Goal: Task Accomplishment & Management: Manage account settings

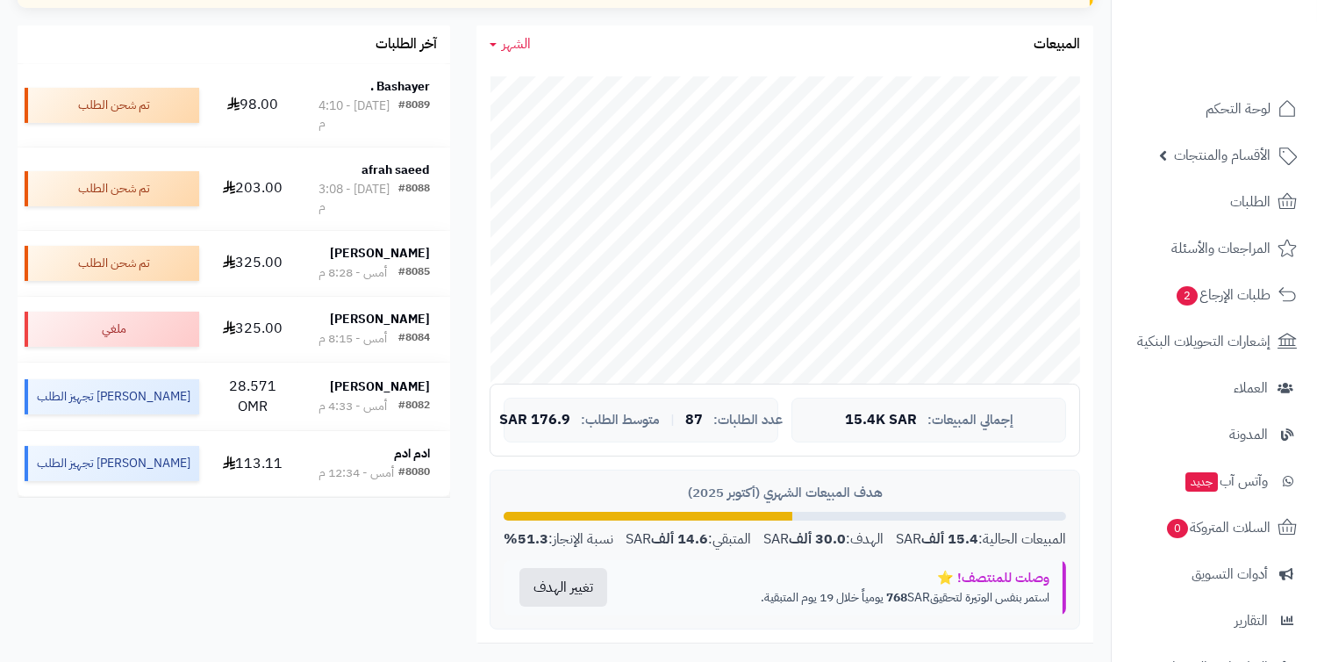
scroll to position [390, 0]
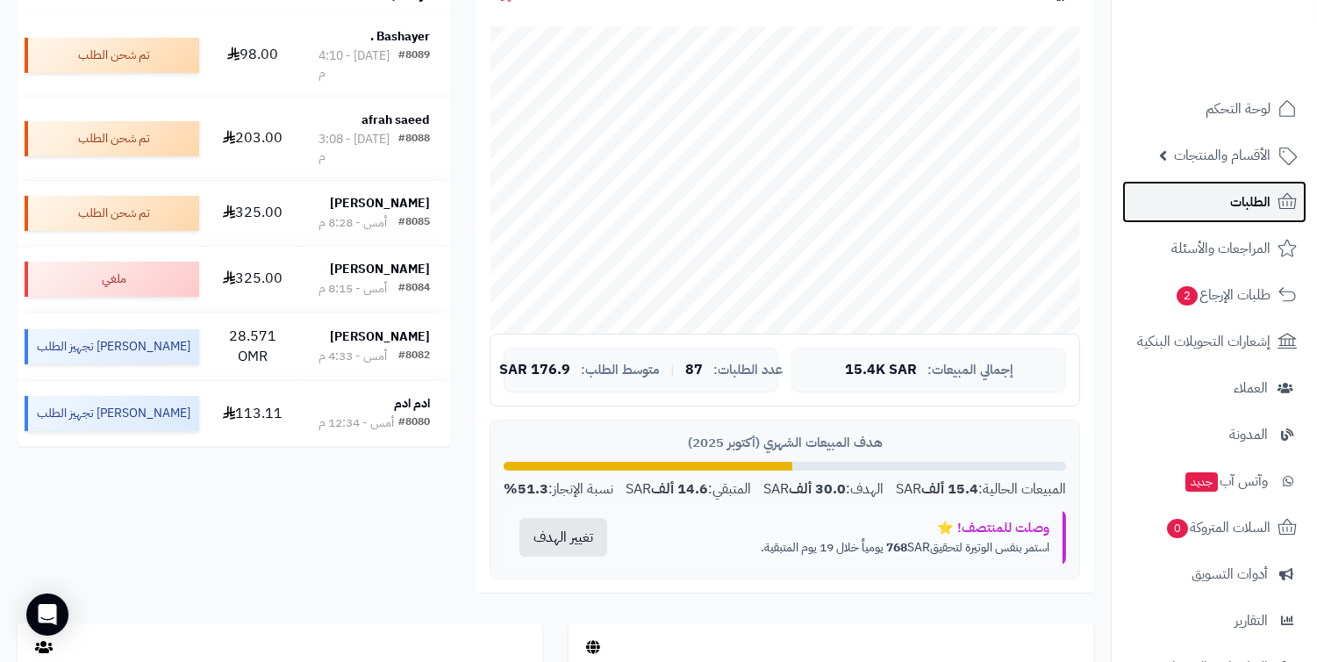
click at [1192, 195] on link "الطلبات" at bounding box center [1215, 202] width 184 height 42
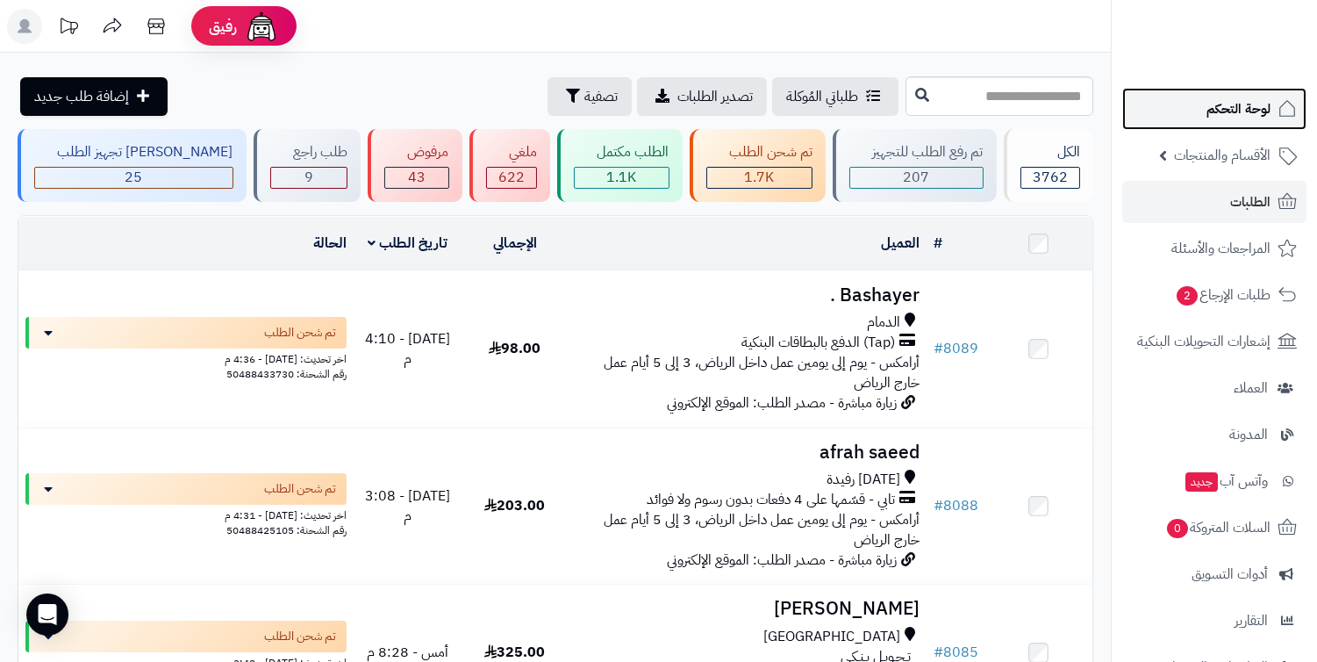
click at [1227, 98] on span "لوحة التحكم" at bounding box center [1239, 109] width 64 height 25
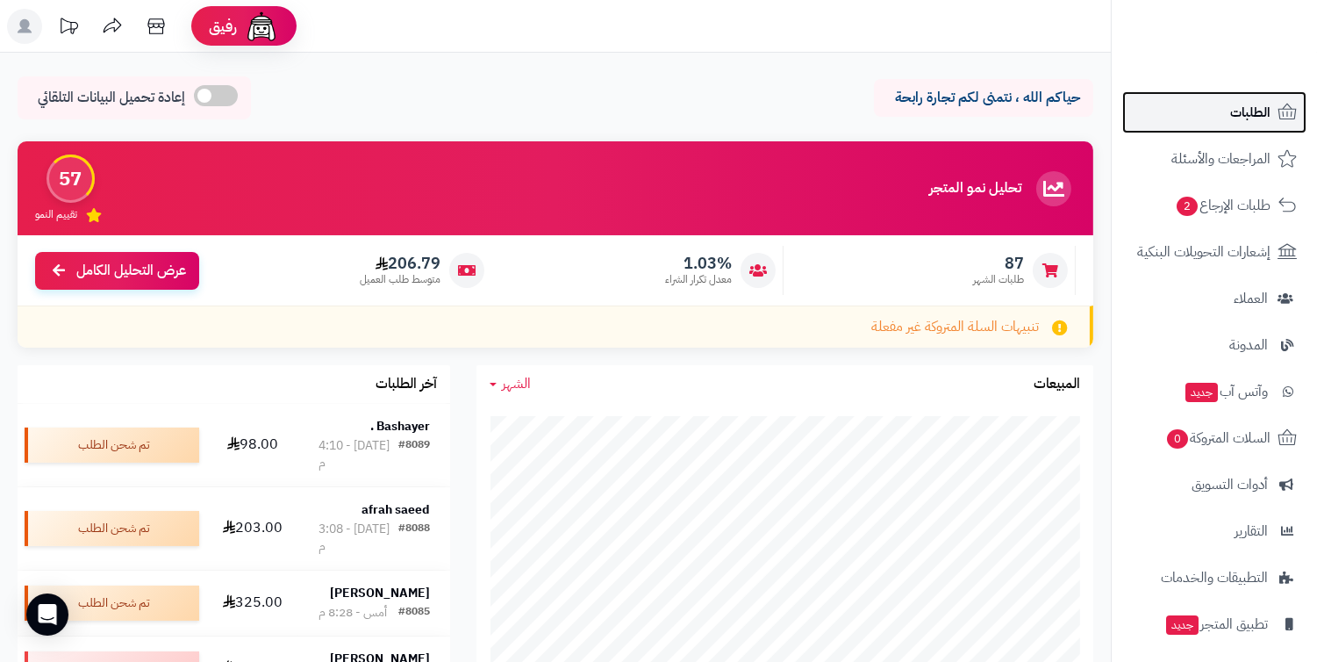
click at [1260, 100] on span "الطلبات" at bounding box center [1251, 112] width 40 height 25
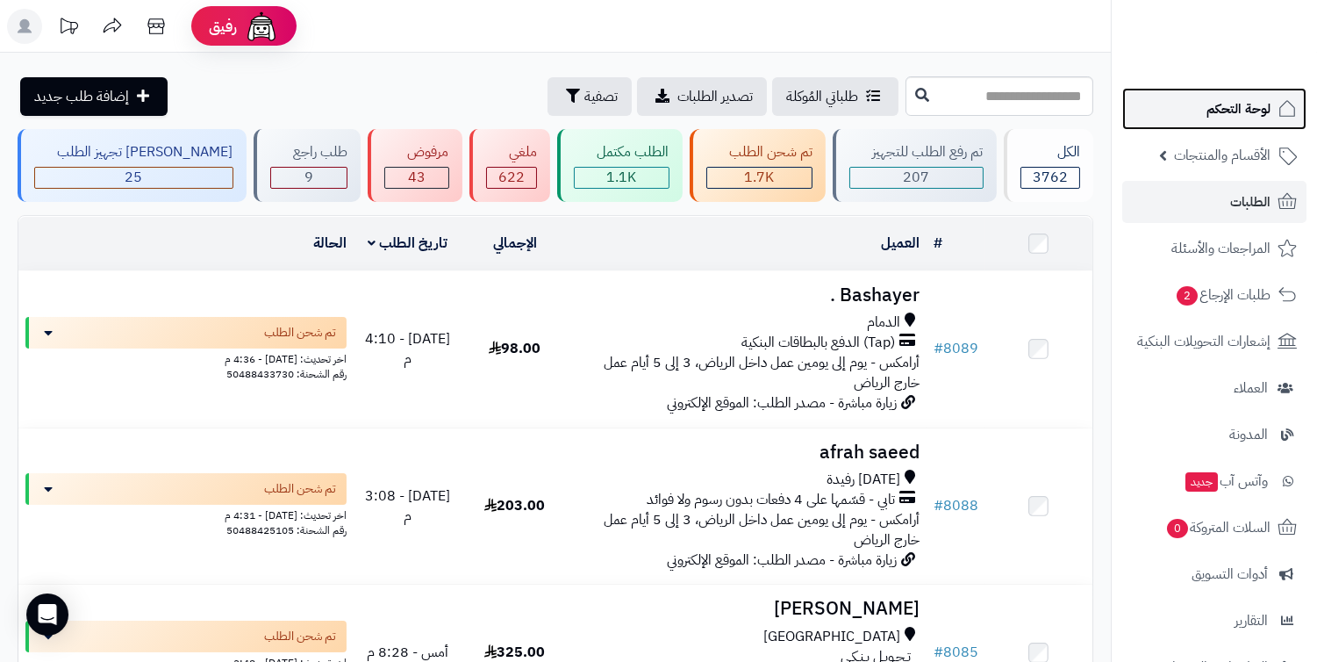
click at [1227, 117] on span "لوحة التحكم" at bounding box center [1239, 109] width 64 height 25
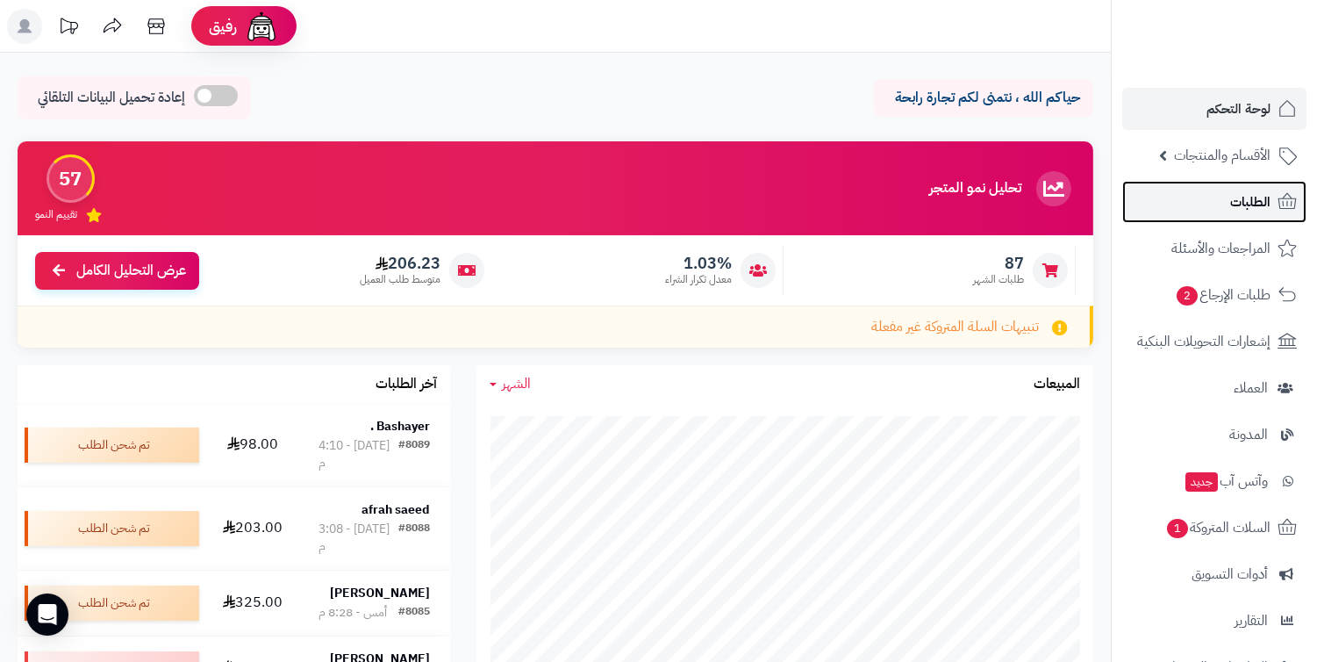
click at [1227, 191] on link "الطلبات" at bounding box center [1215, 202] width 184 height 42
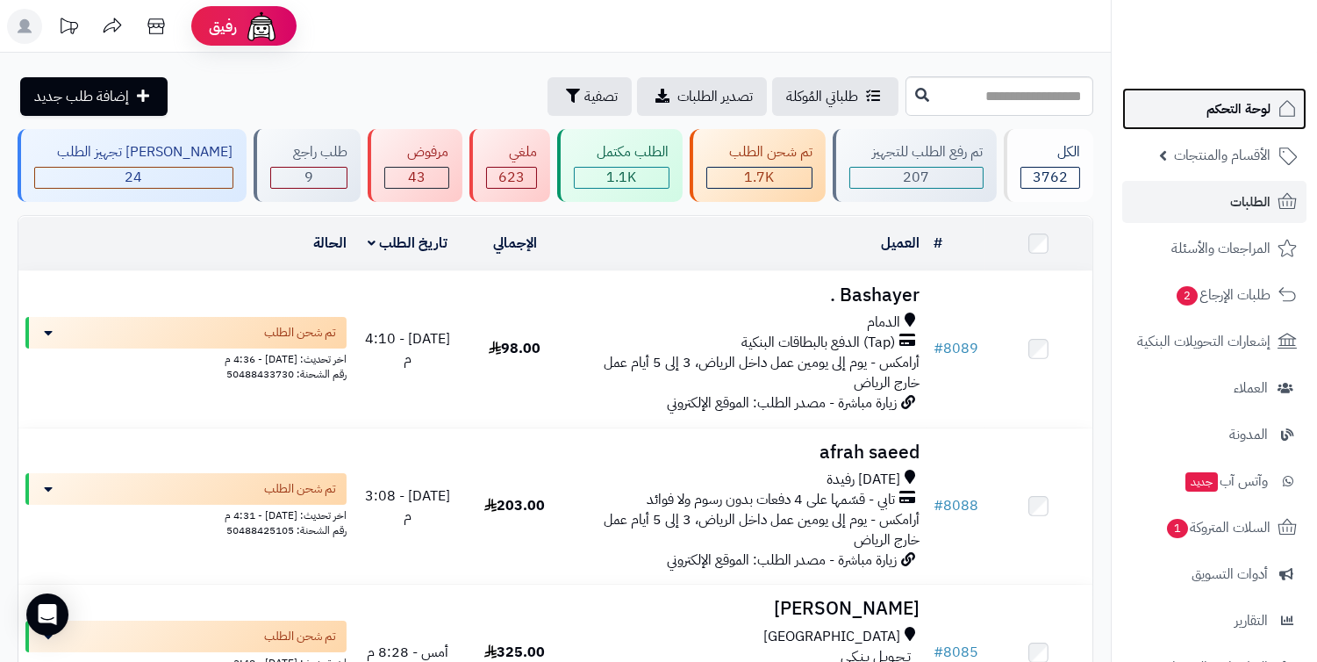
click at [1191, 114] on link "لوحة التحكم" at bounding box center [1215, 109] width 184 height 42
